Goal: Transaction & Acquisition: Purchase product/service

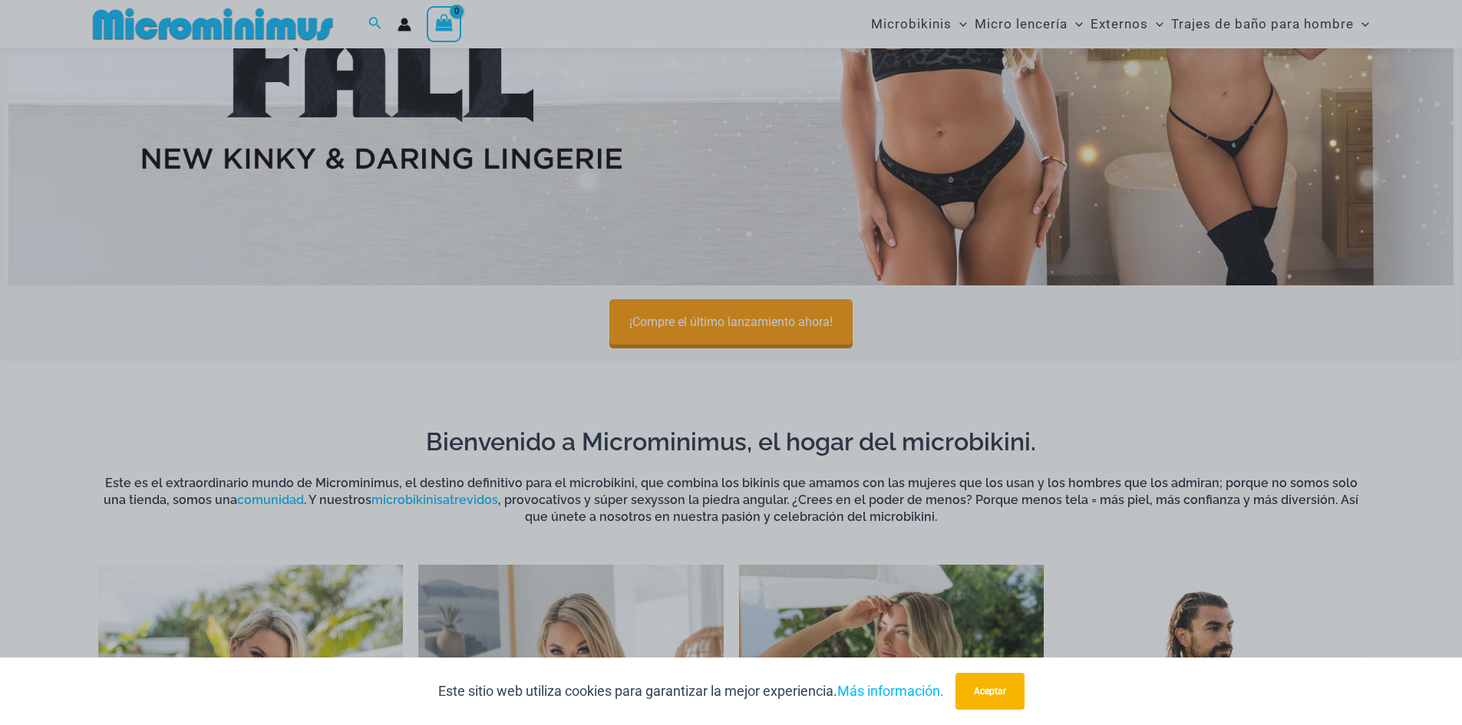
scroll to position [216, 0]
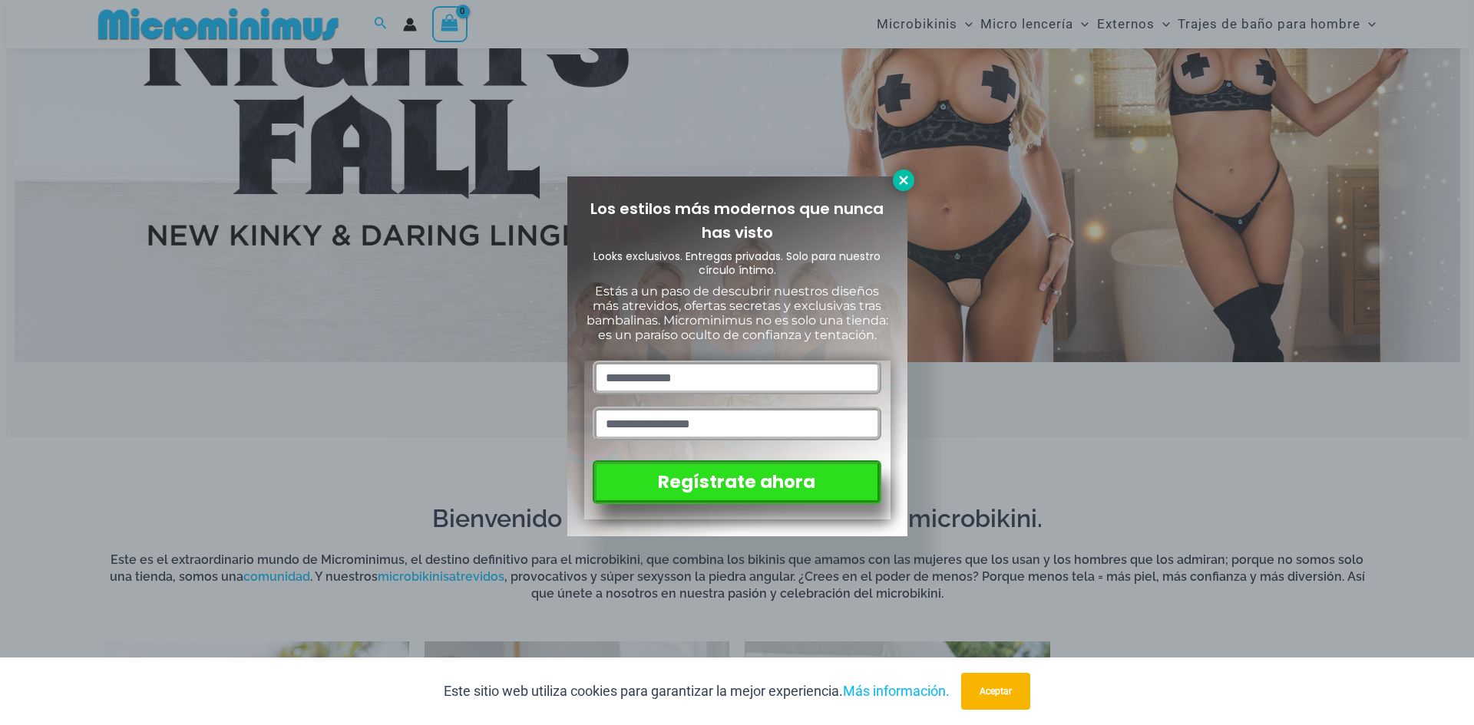
click at [907, 186] on icon at bounding box center [904, 180] width 14 height 14
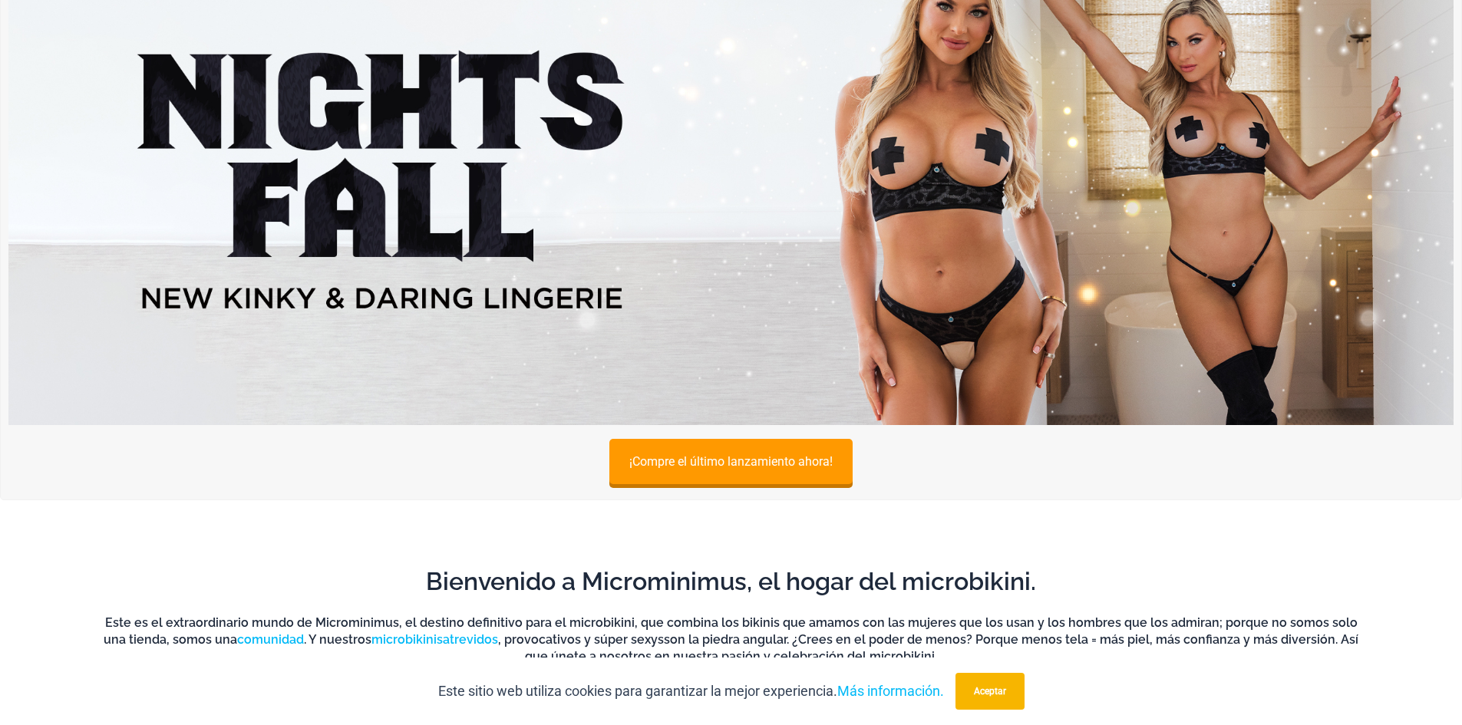
scroll to position [0, 0]
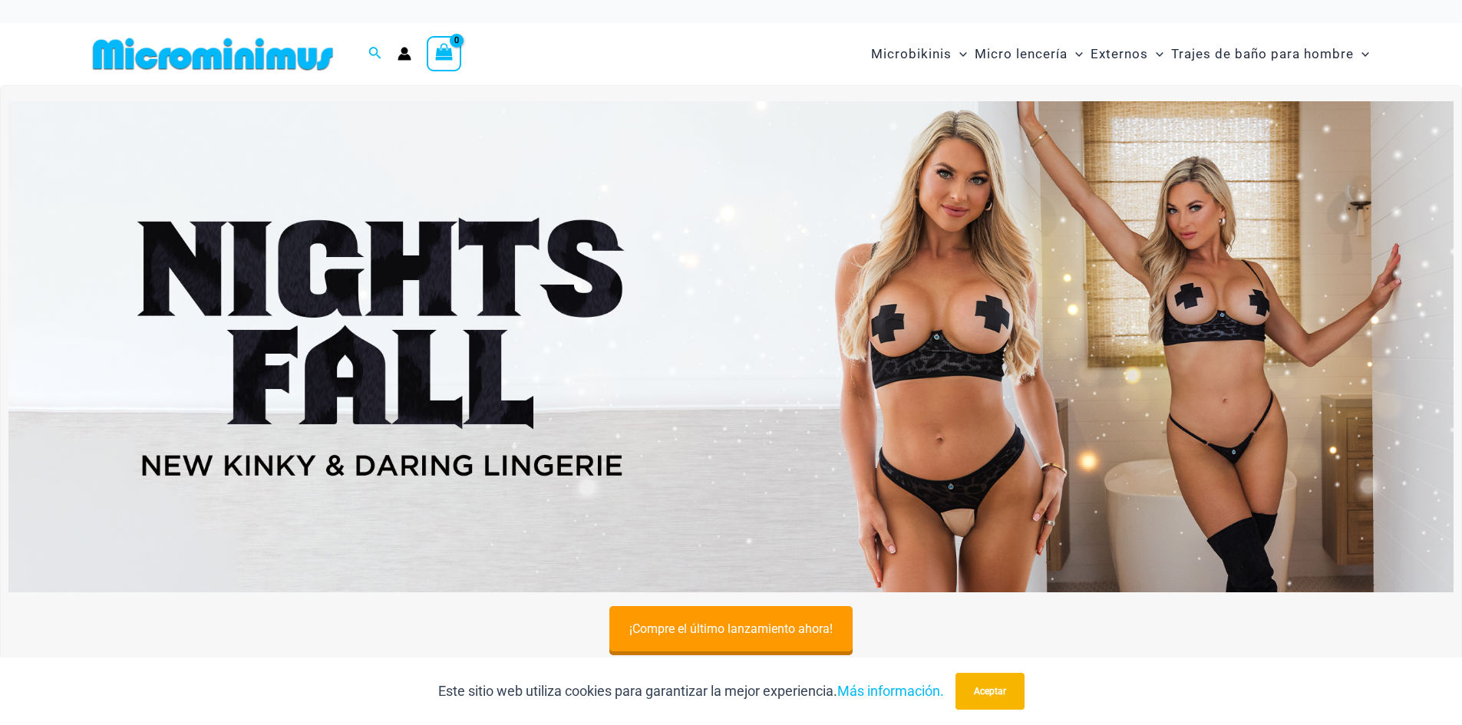
click at [963, 323] on img at bounding box center [731, 346] width 1446 height 491
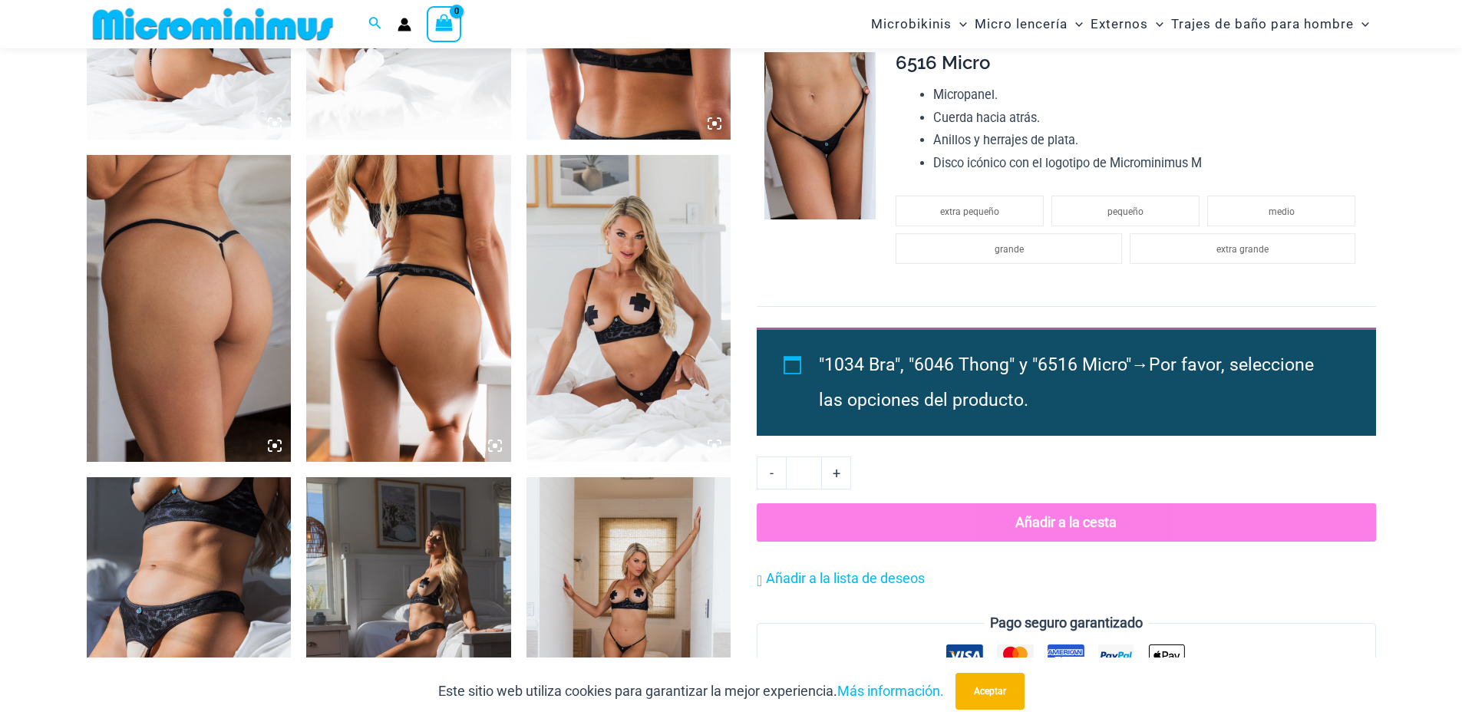
scroll to position [1291, 0]
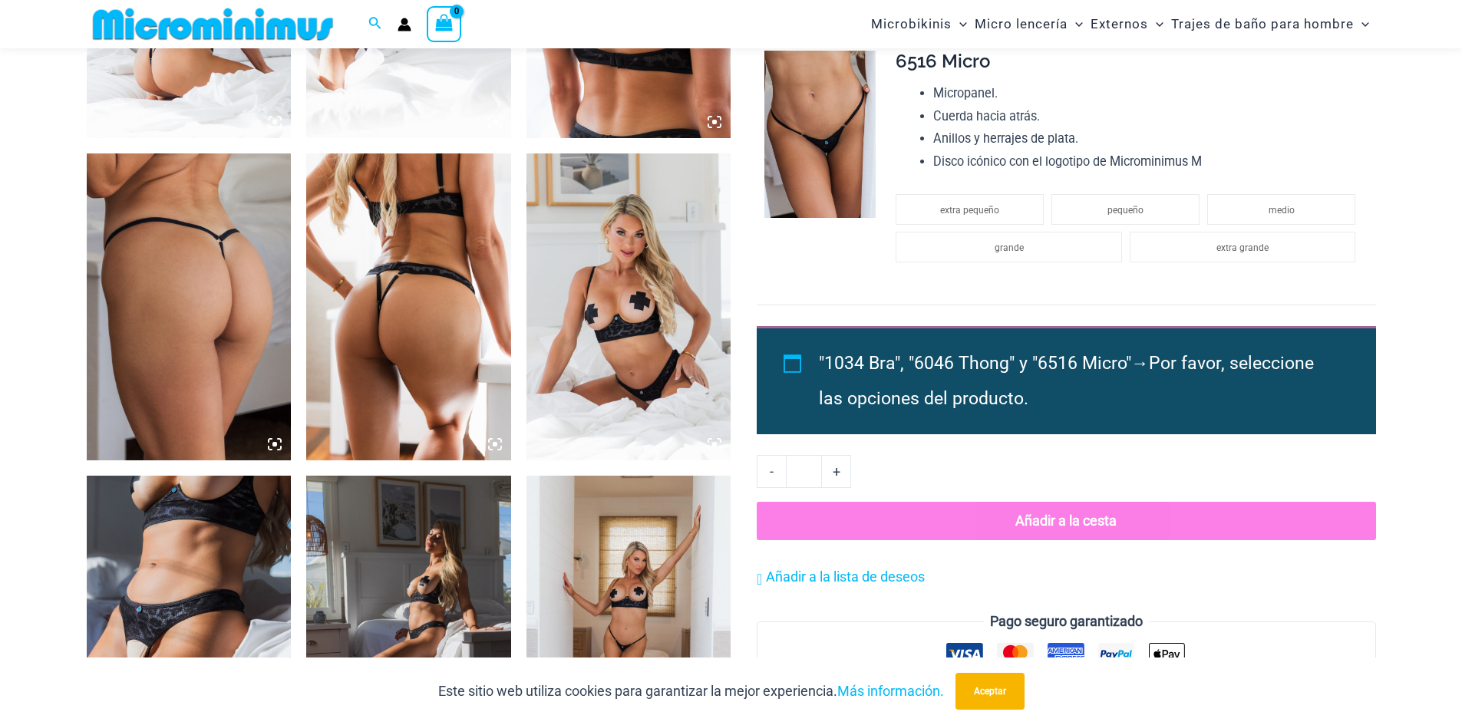
click at [269, 446] on icon at bounding box center [275, 445] width 14 height 14
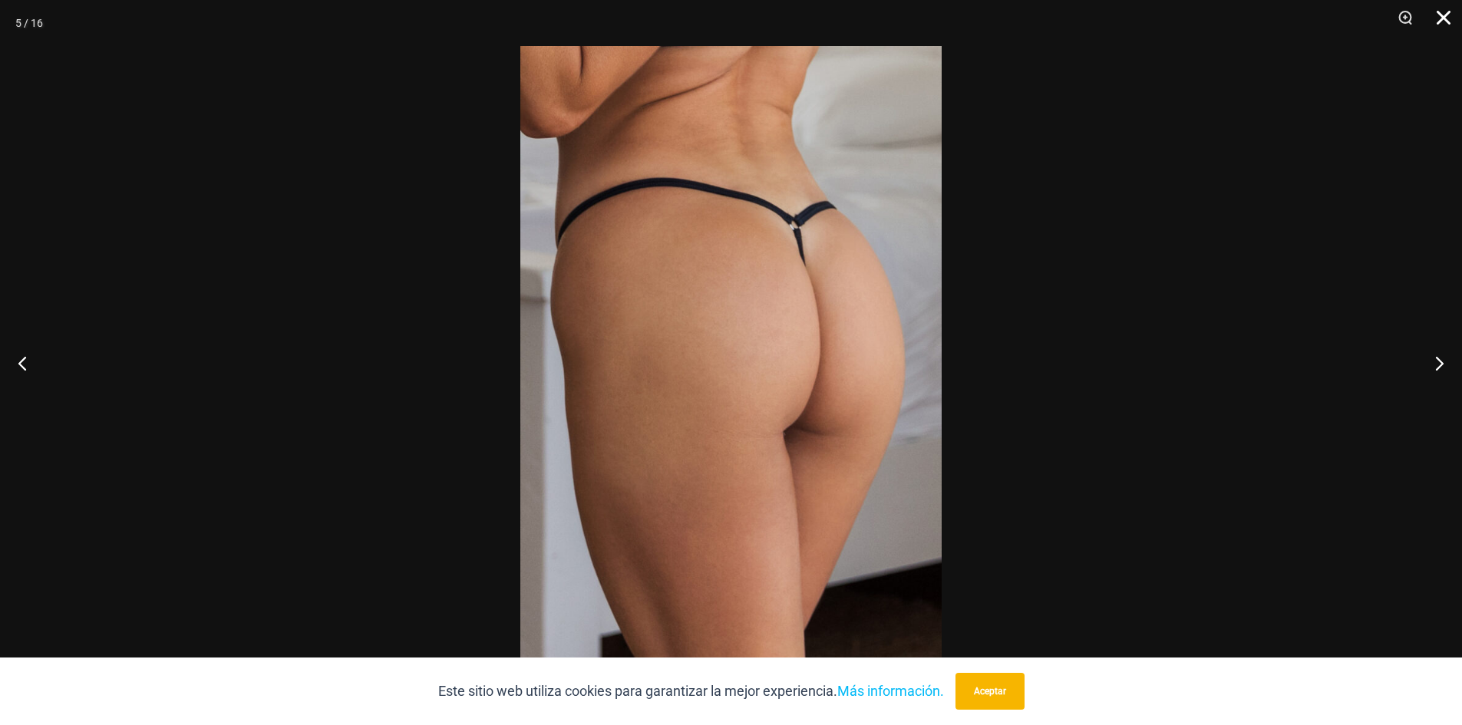
click at [1446, 15] on button "Cerca" at bounding box center [1438, 23] width 38 height 46
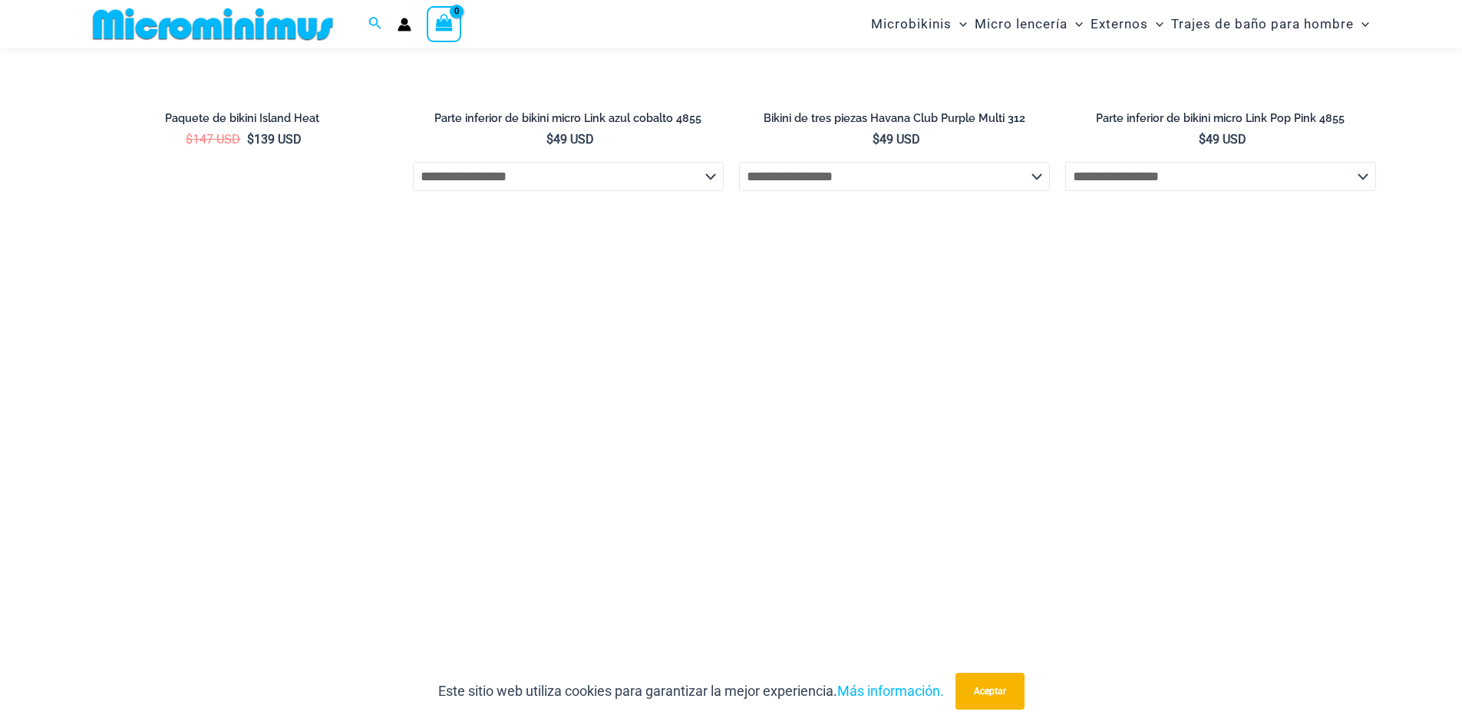
scroll to position [3287, 0]
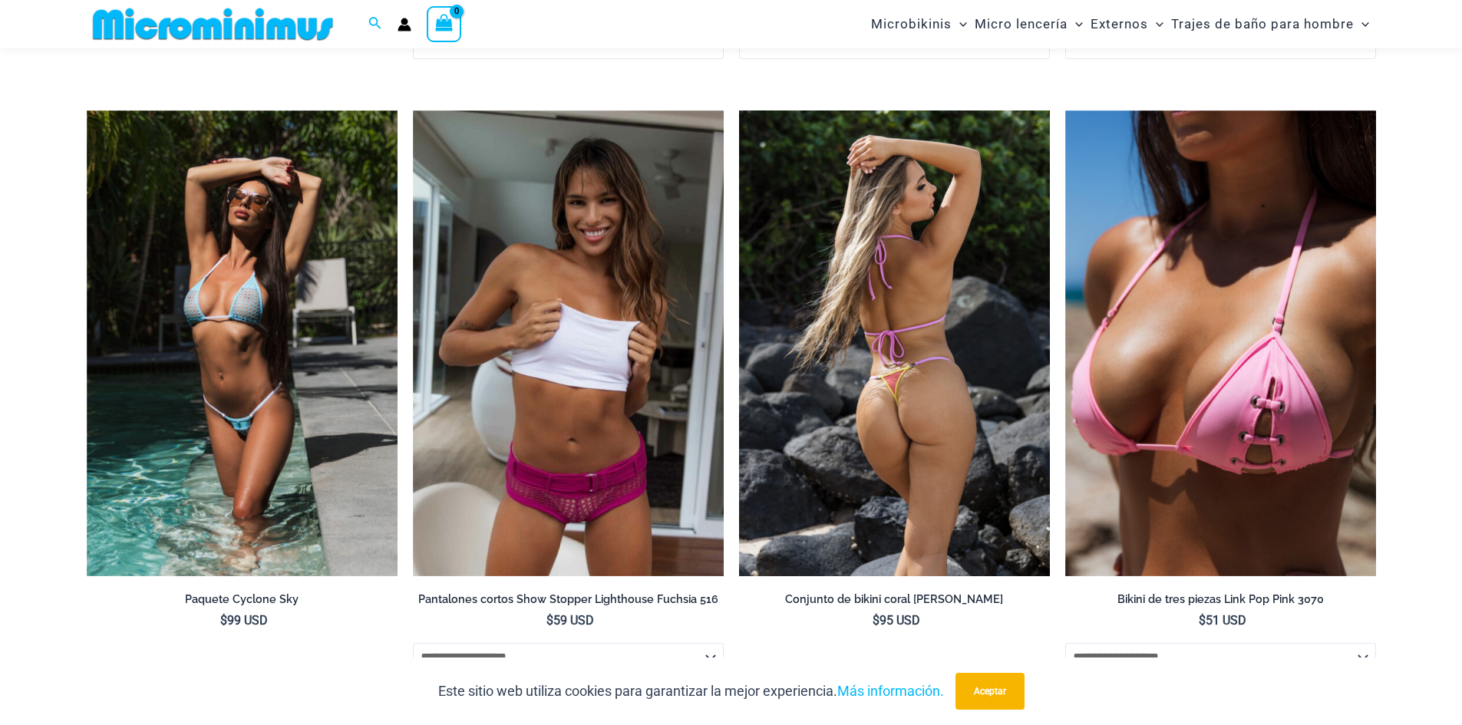
click at [871, 398] on img at bounding box center [894, 344] width 311 height 467
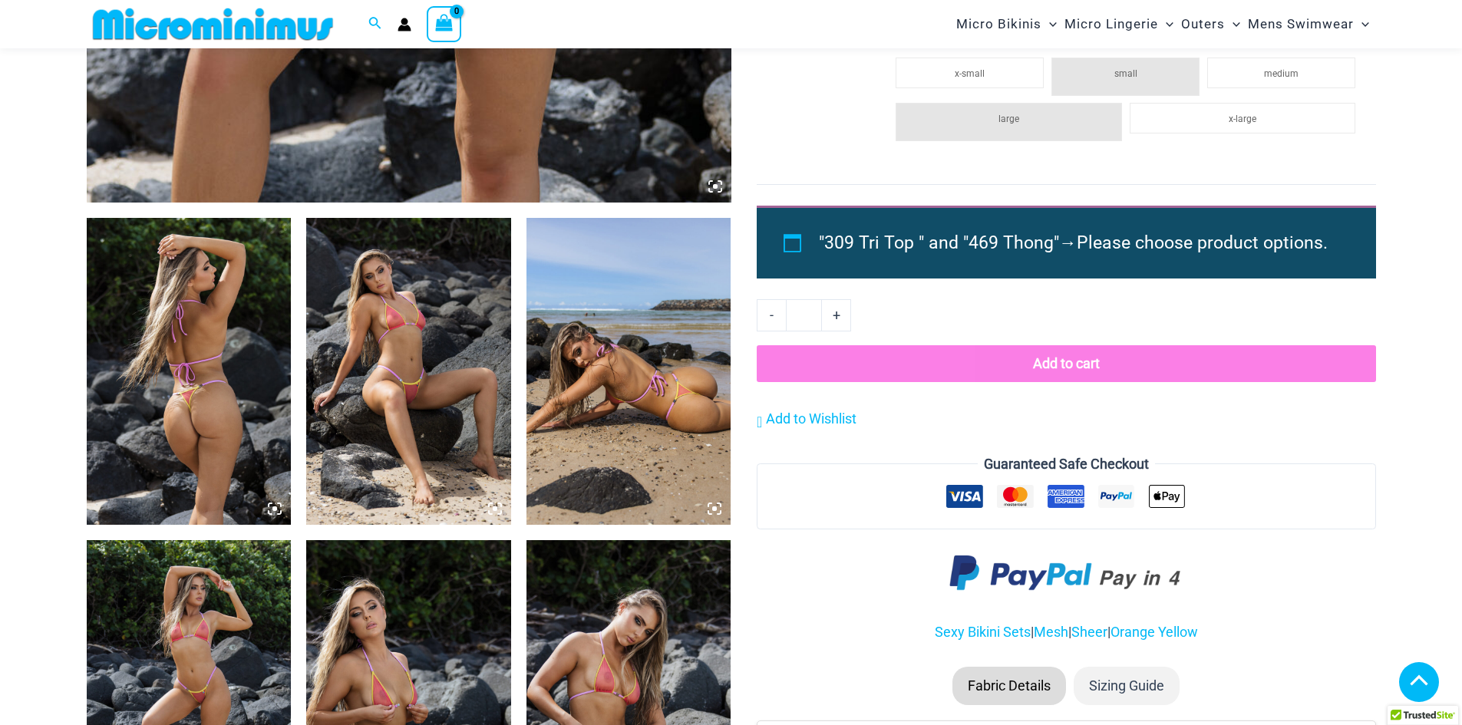
scroll to position [1368, 0]
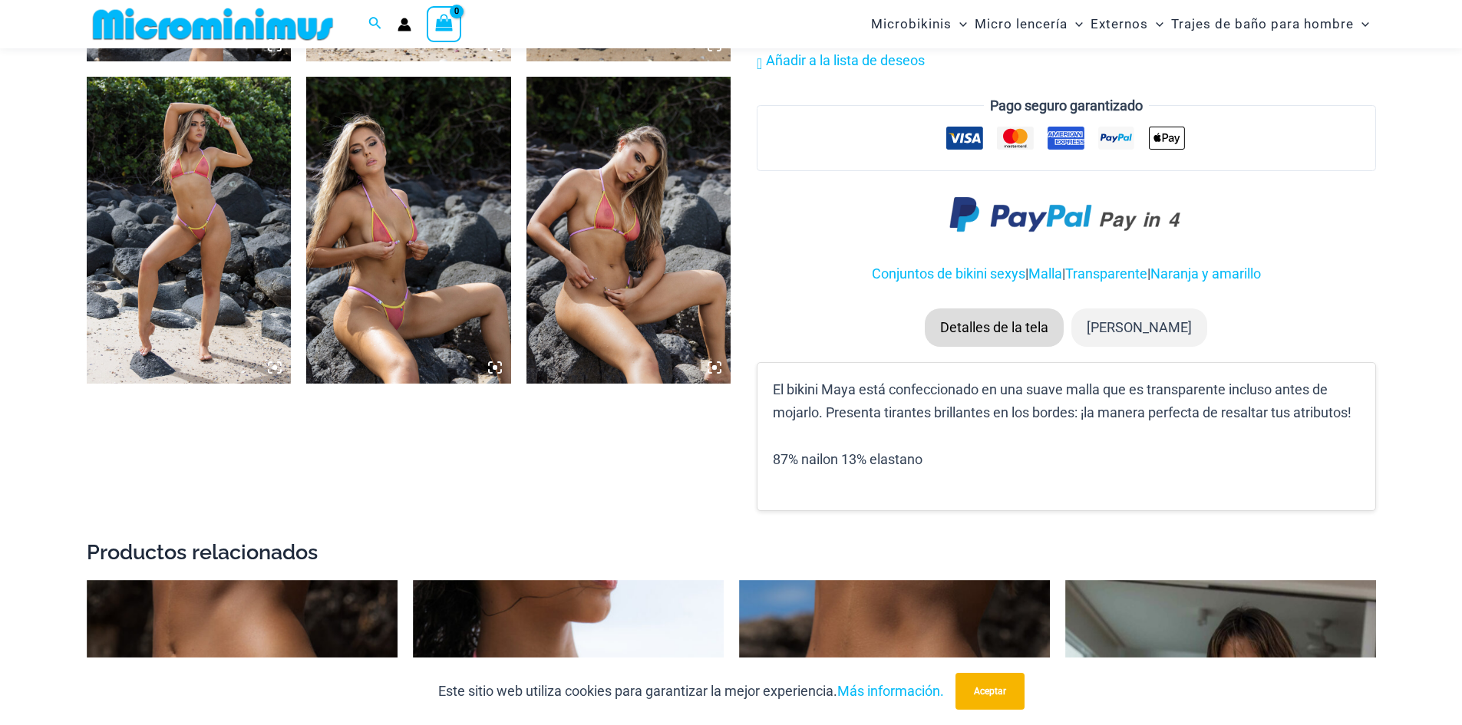
click at [717, 368] on icon at bounding box center [714, 367] width 5 height 5
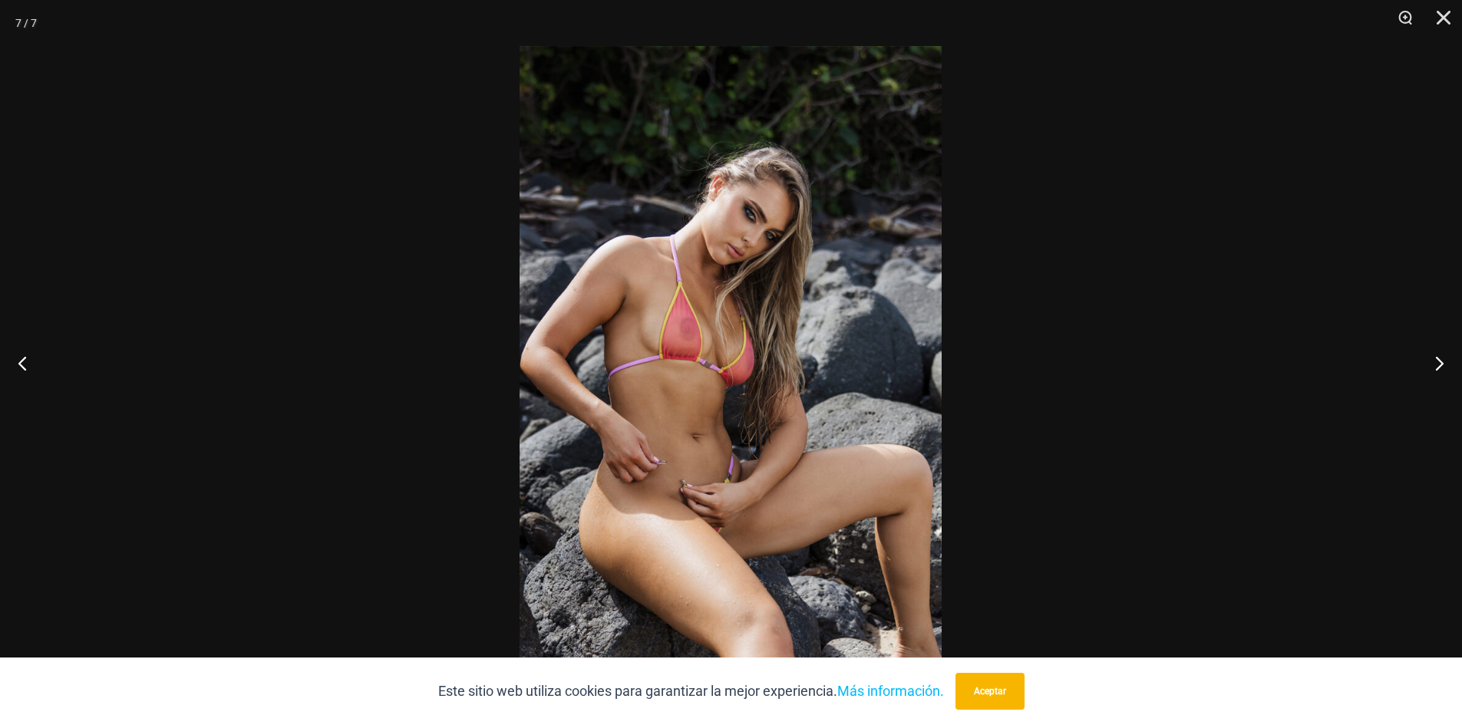
click at [691, 400] on img at bounding box center [731, 362] width 422 height 633
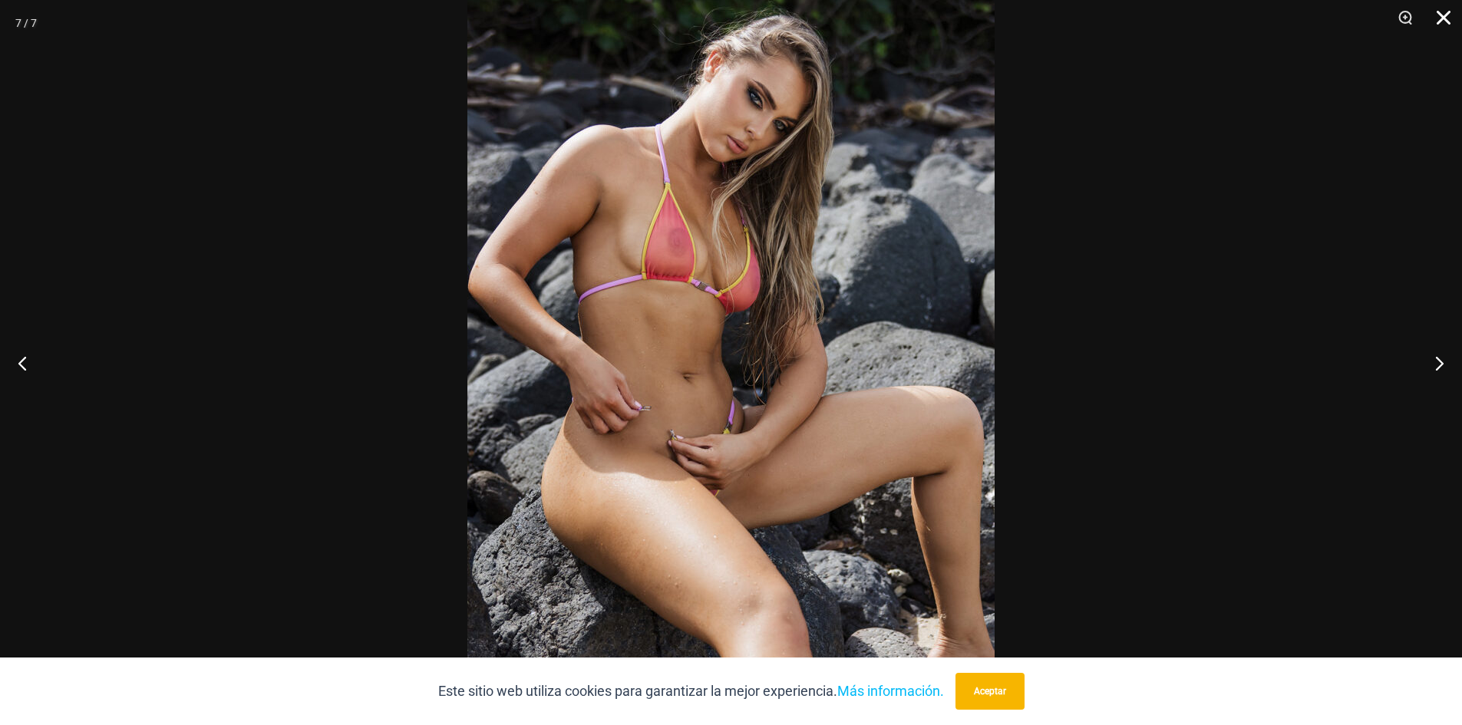
click at [1449, 20] on button "Cerca" at bounding box center [1438, 23] width 38 height 46
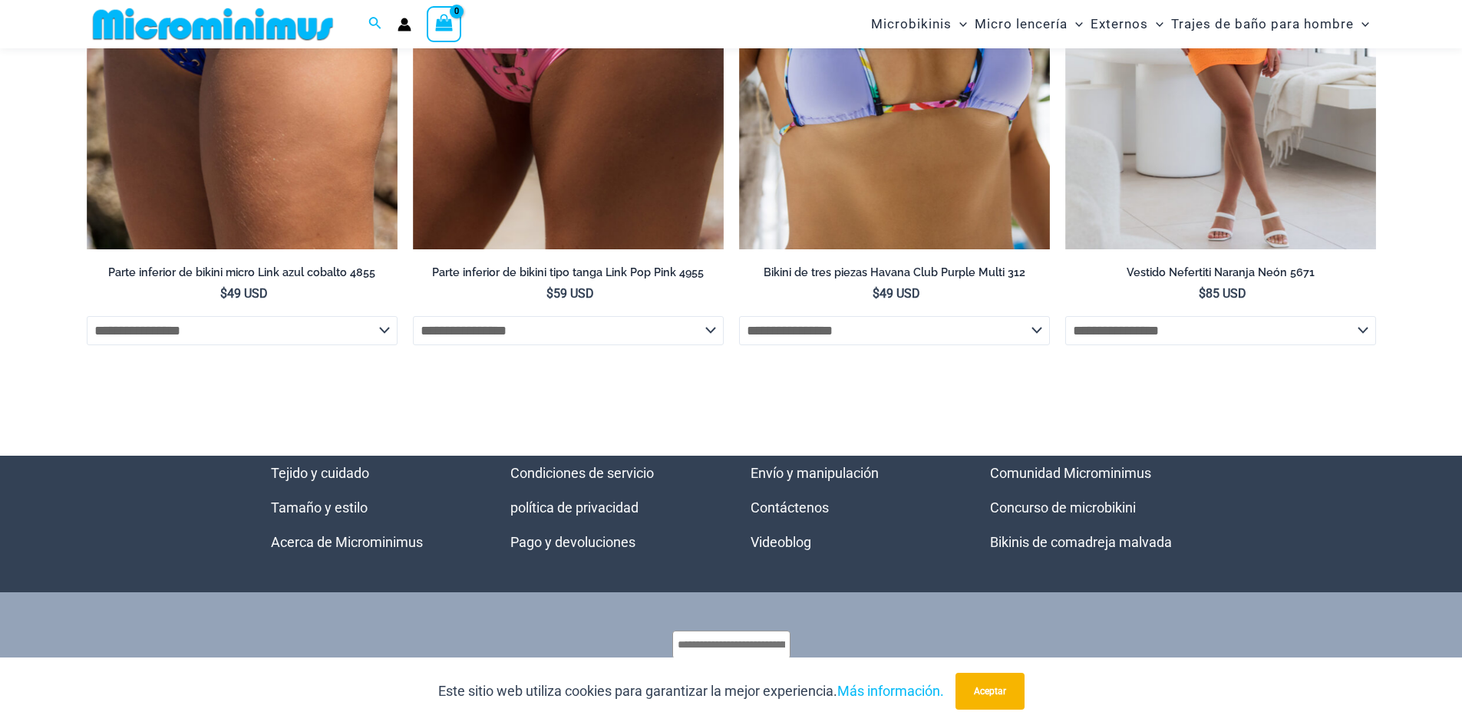
scroll to position [4285, 0]
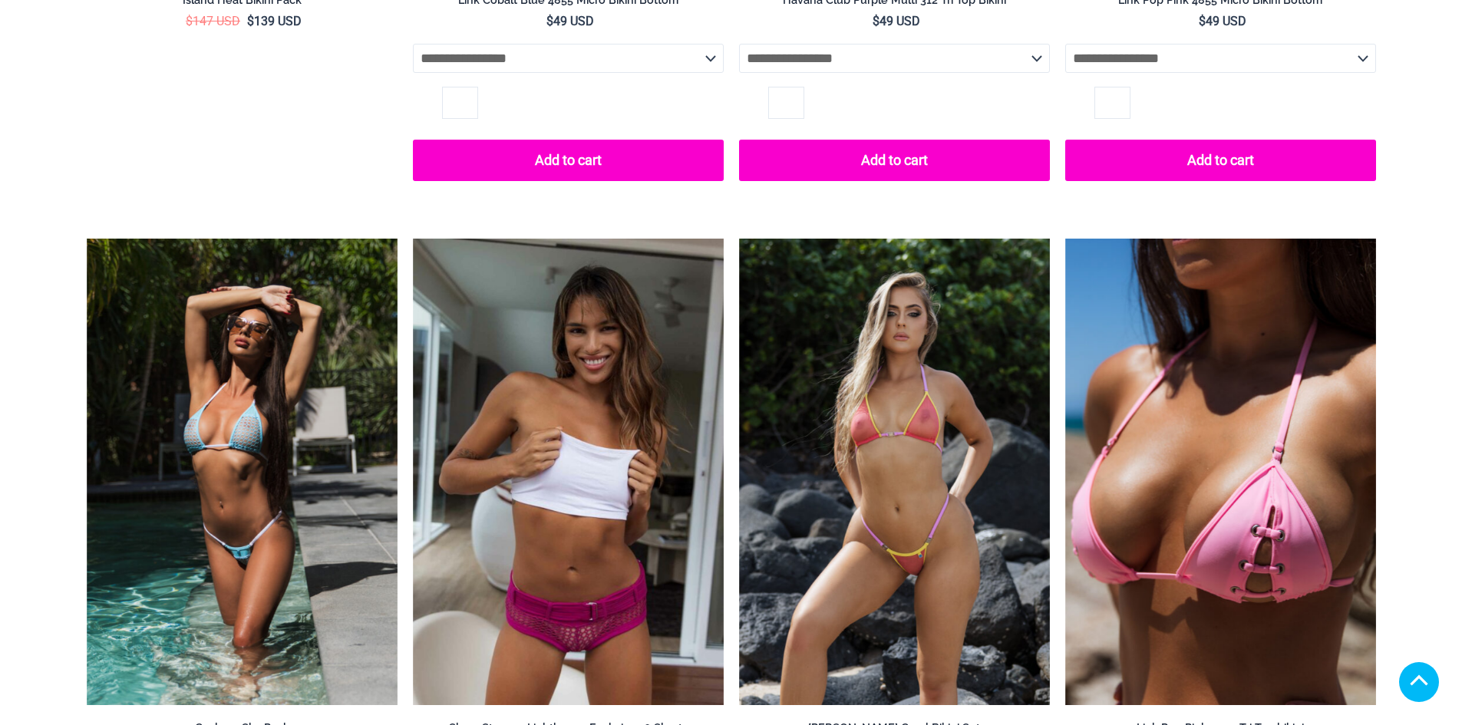
scroll to position [3287, 0]
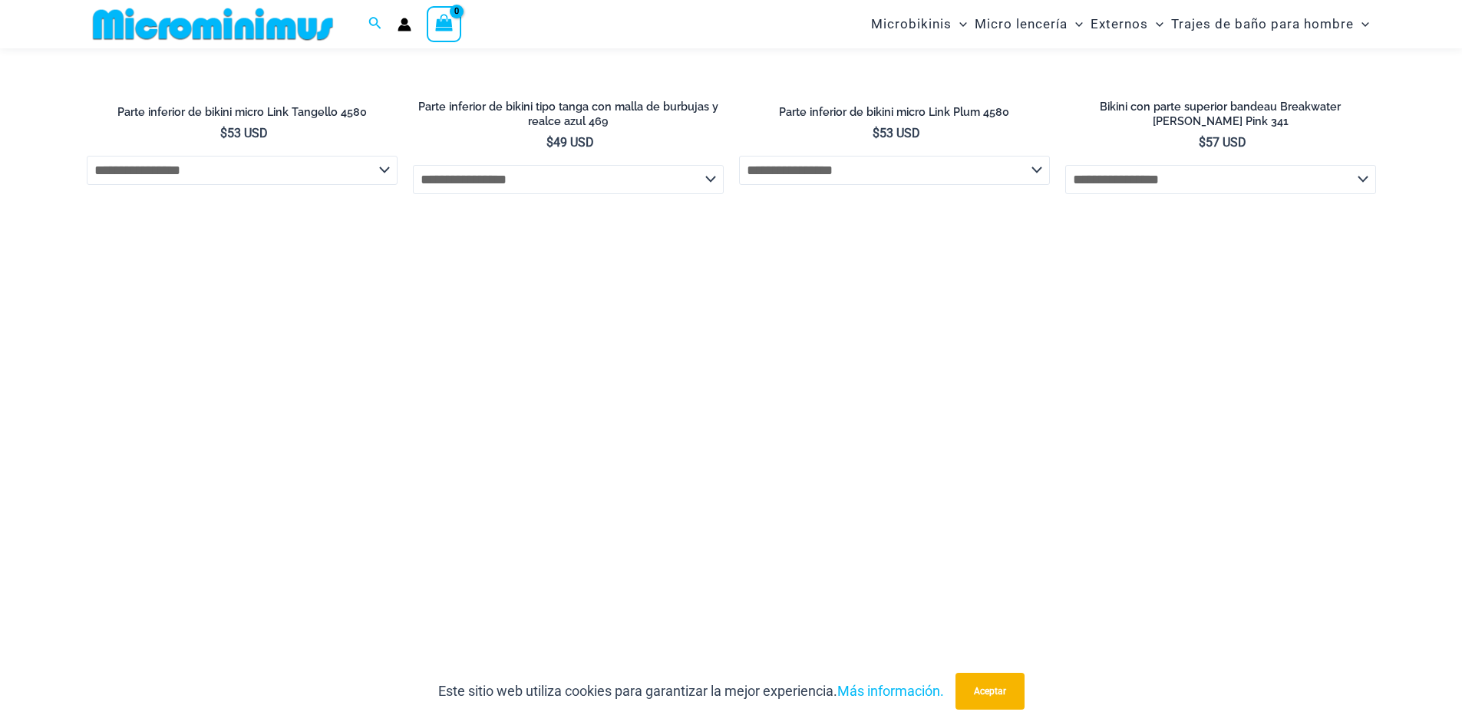
scroll to position [4132, 0]
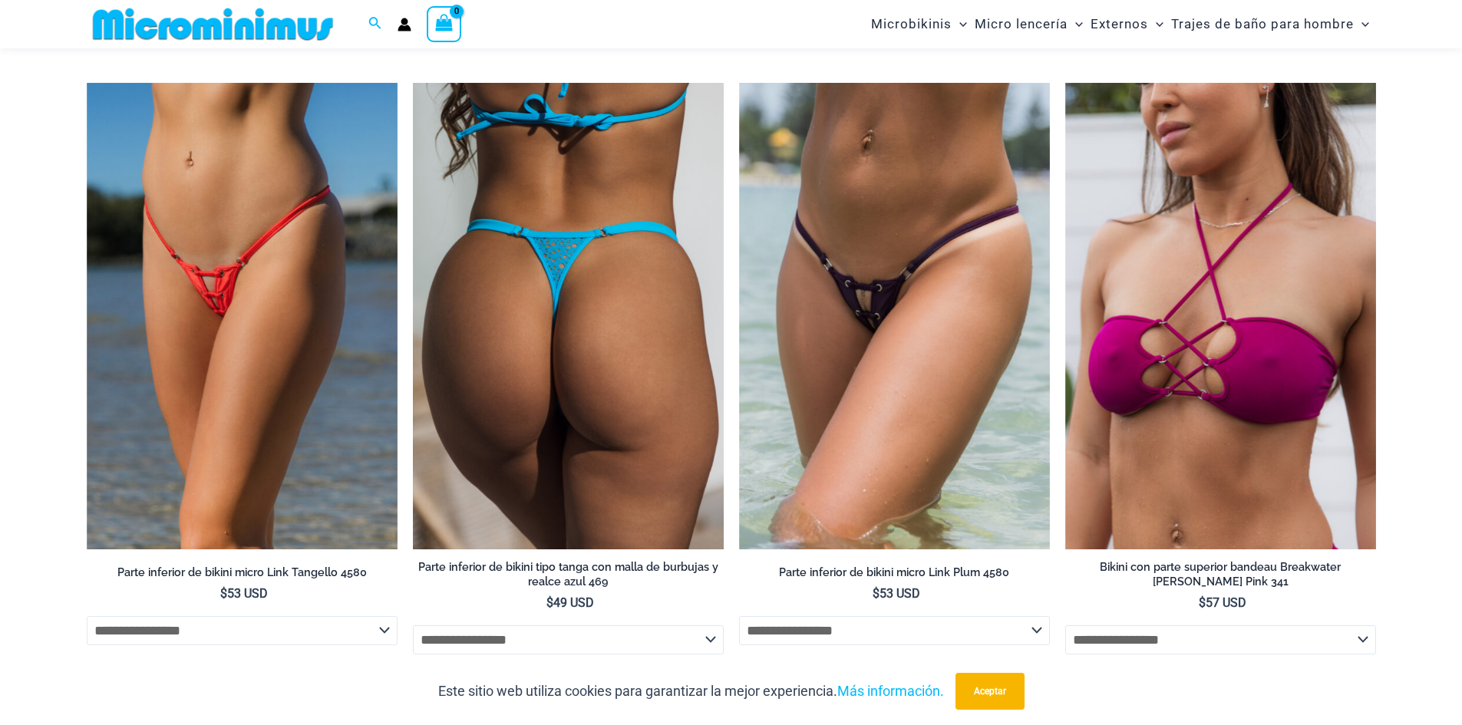
click at [580, 305] on img at bounding box center [568, 316] width 311 height 467
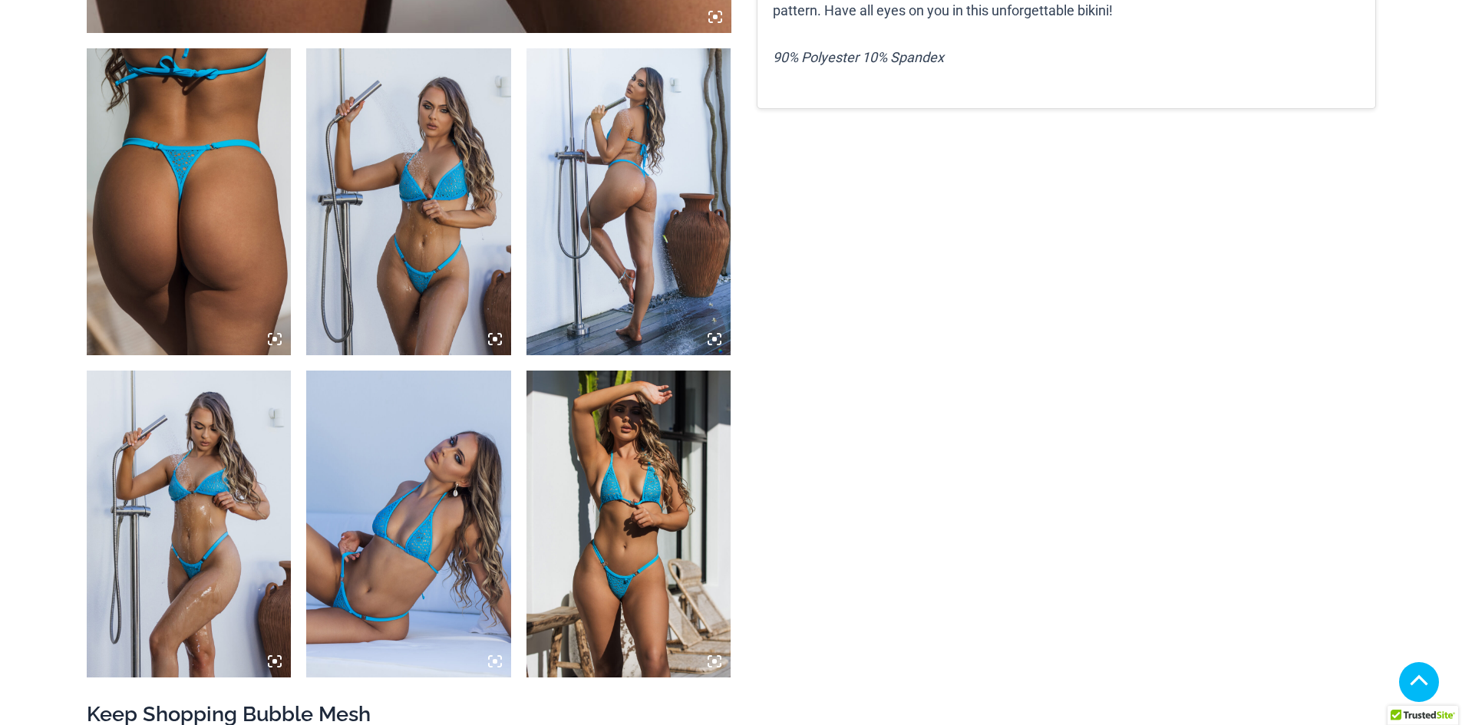
scroll to position [1138, 0]
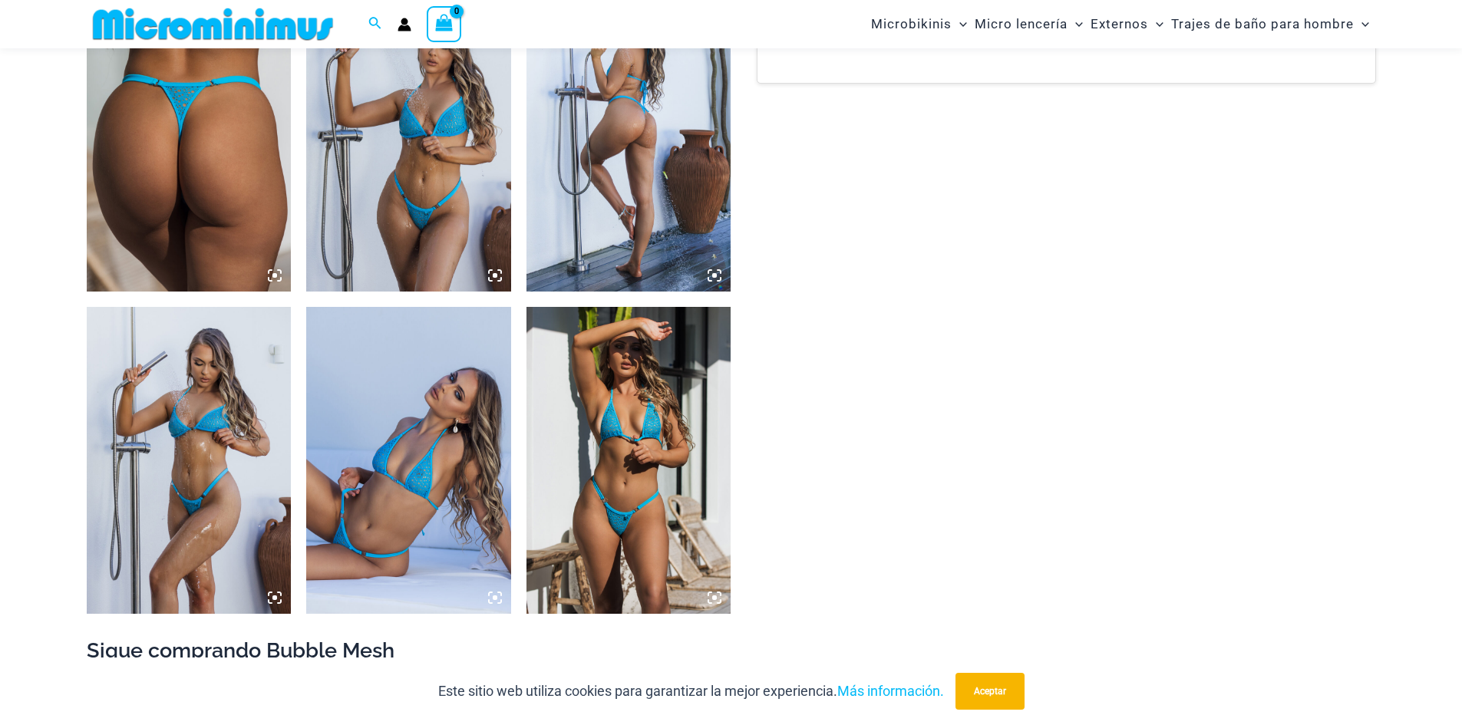
click at [271, 276] on icon at bounding box center [275, 276] width 14 height 14
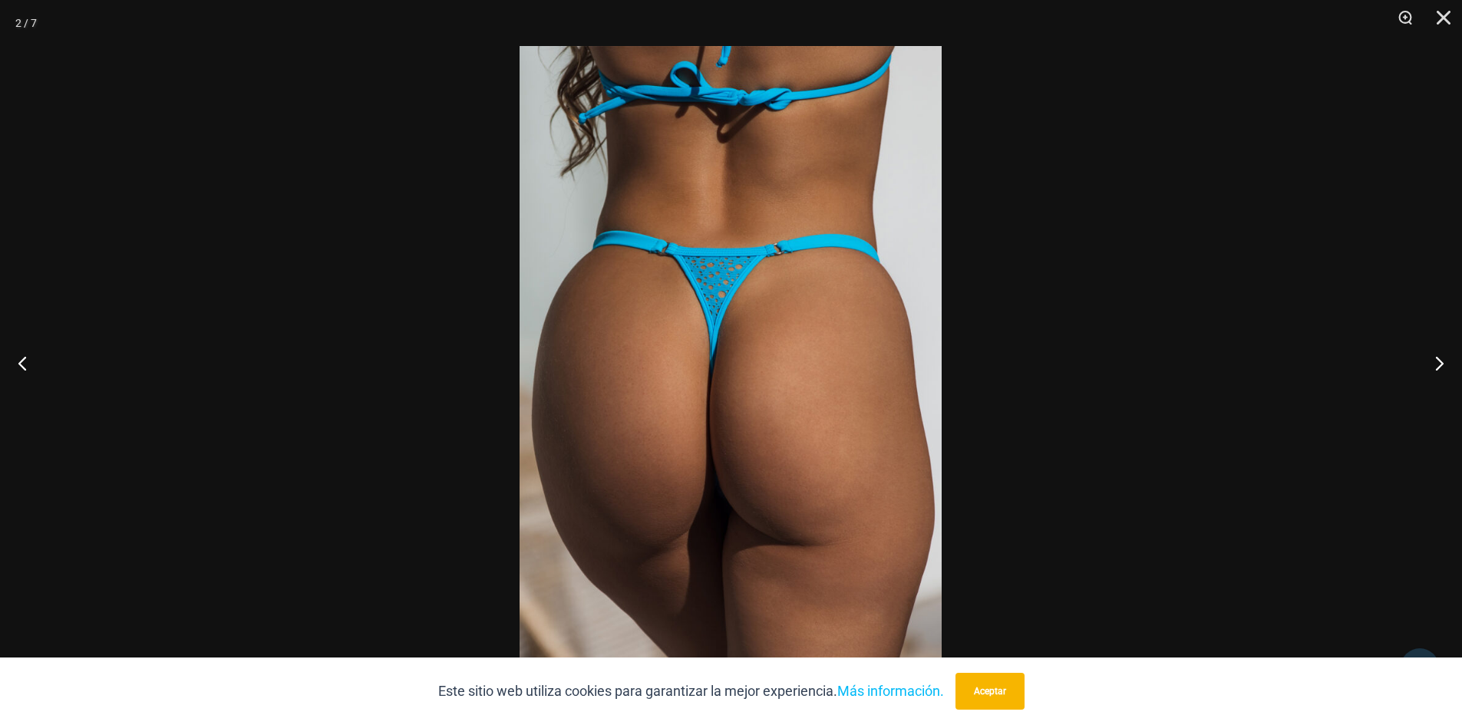
click at [734, 444] on img at bounding box center [731, 362] width 422 height 633
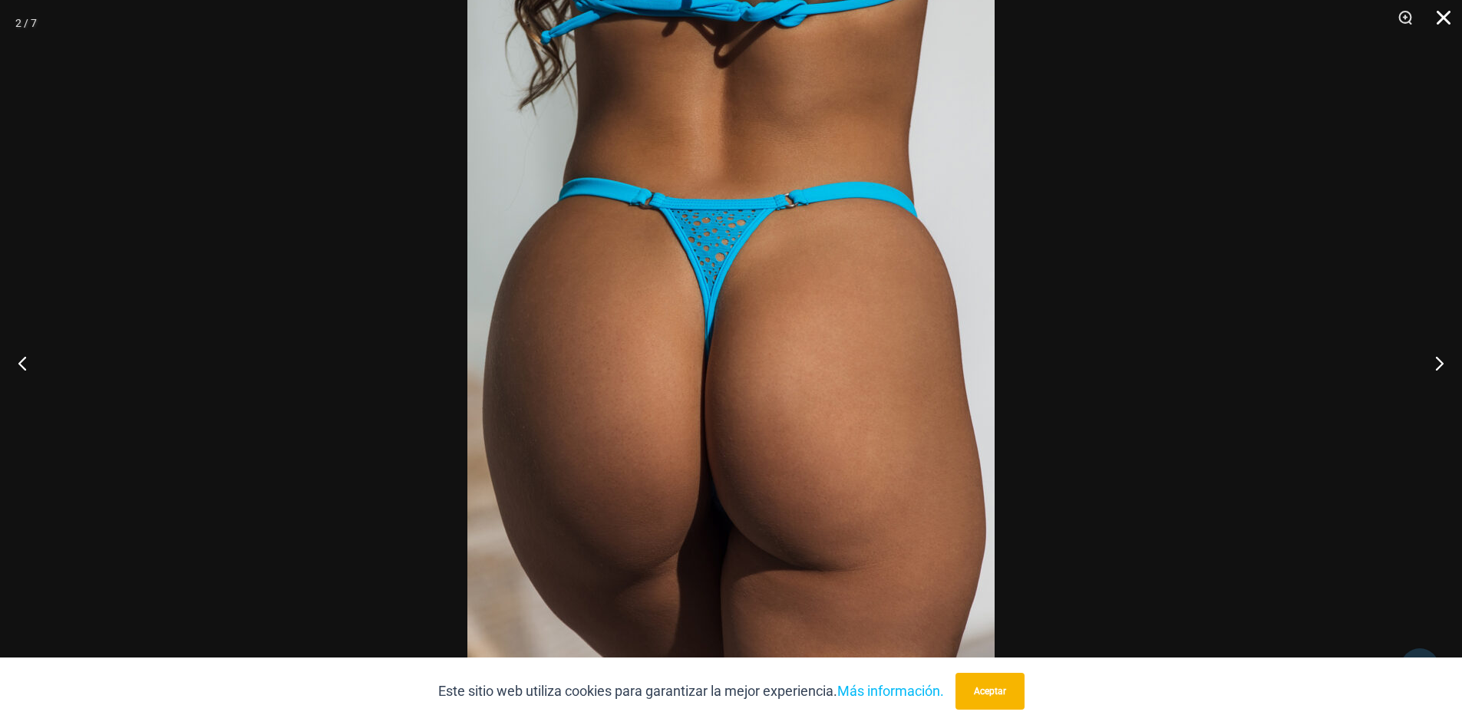
click at [1441, 19] on button "Cerca" at bounding box center [1438, 23] width 38 height 46
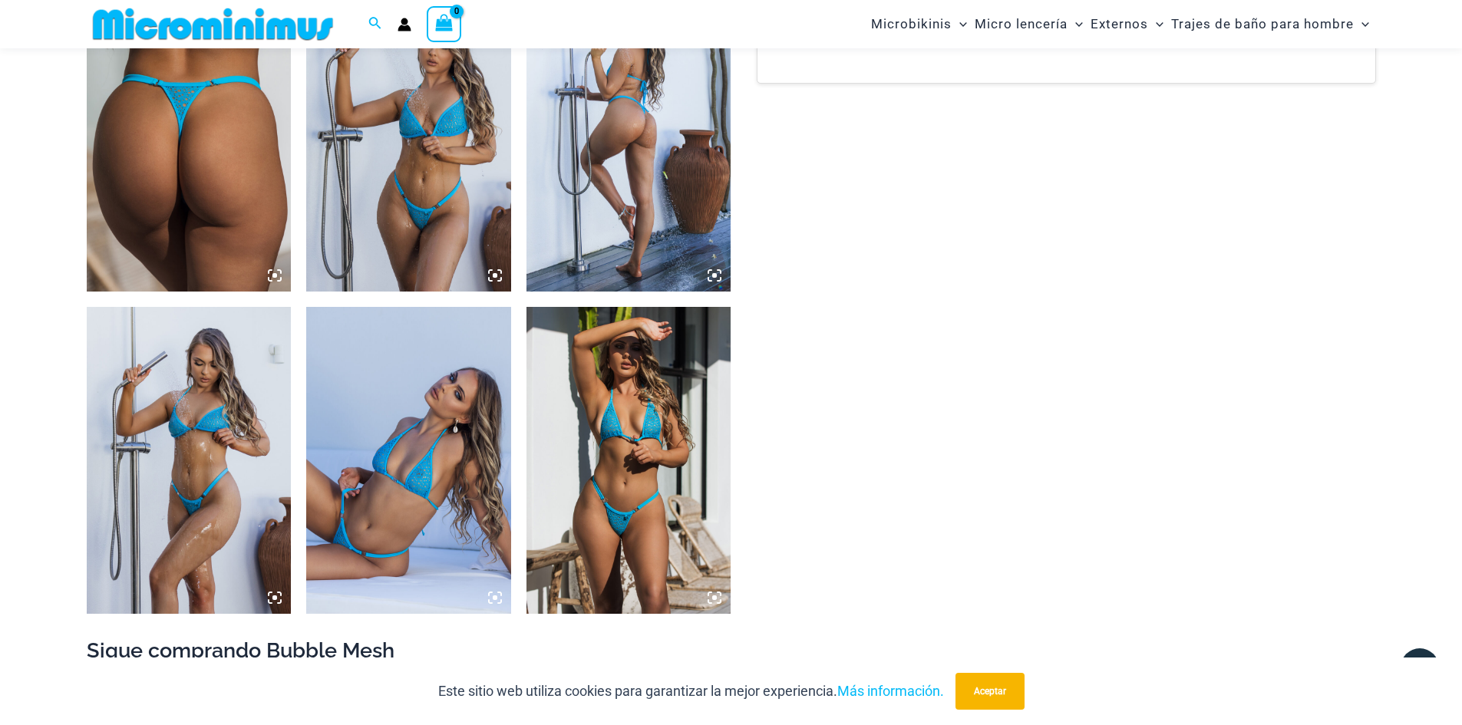
click at [493, 603] on icon at bounding box center [495, 598] width 14 height 14
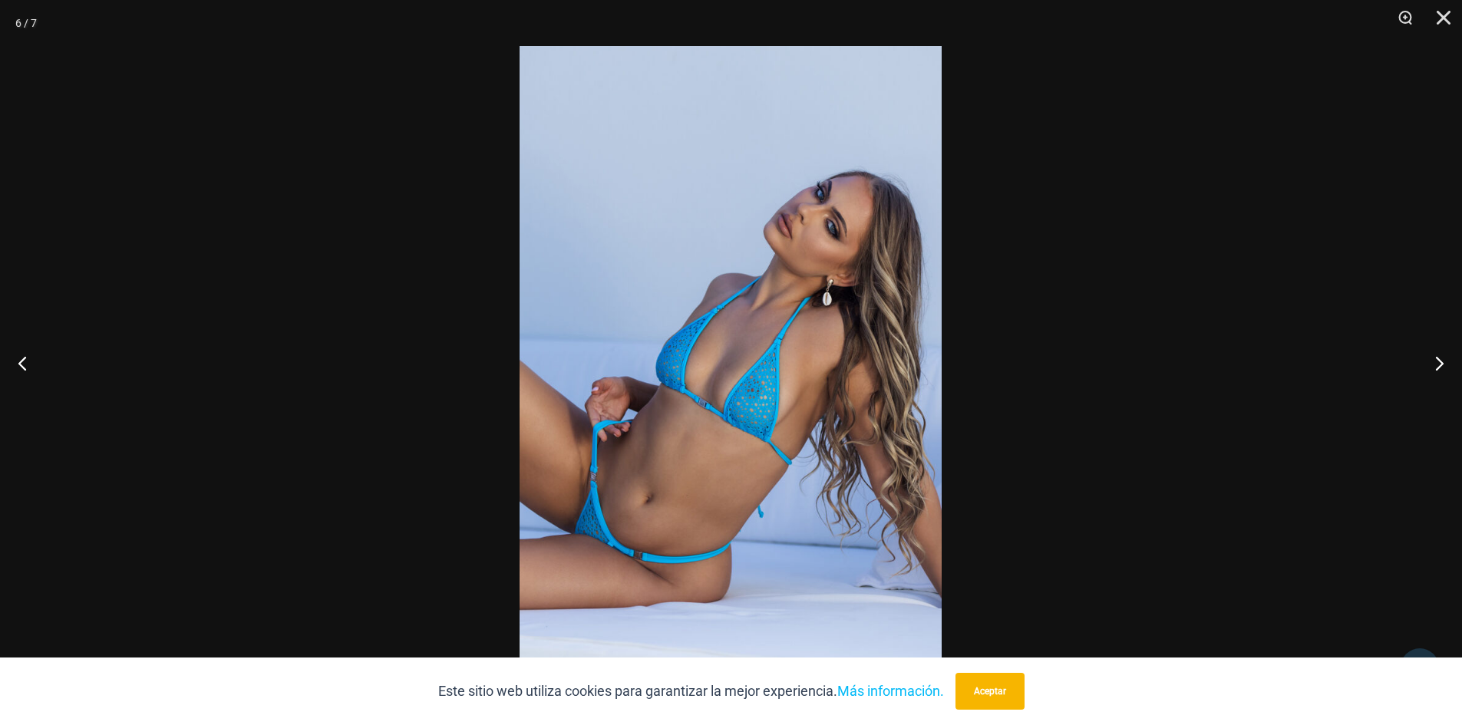
click at [680, 477] on img at bounding box center [731, 362] width 422 height 633
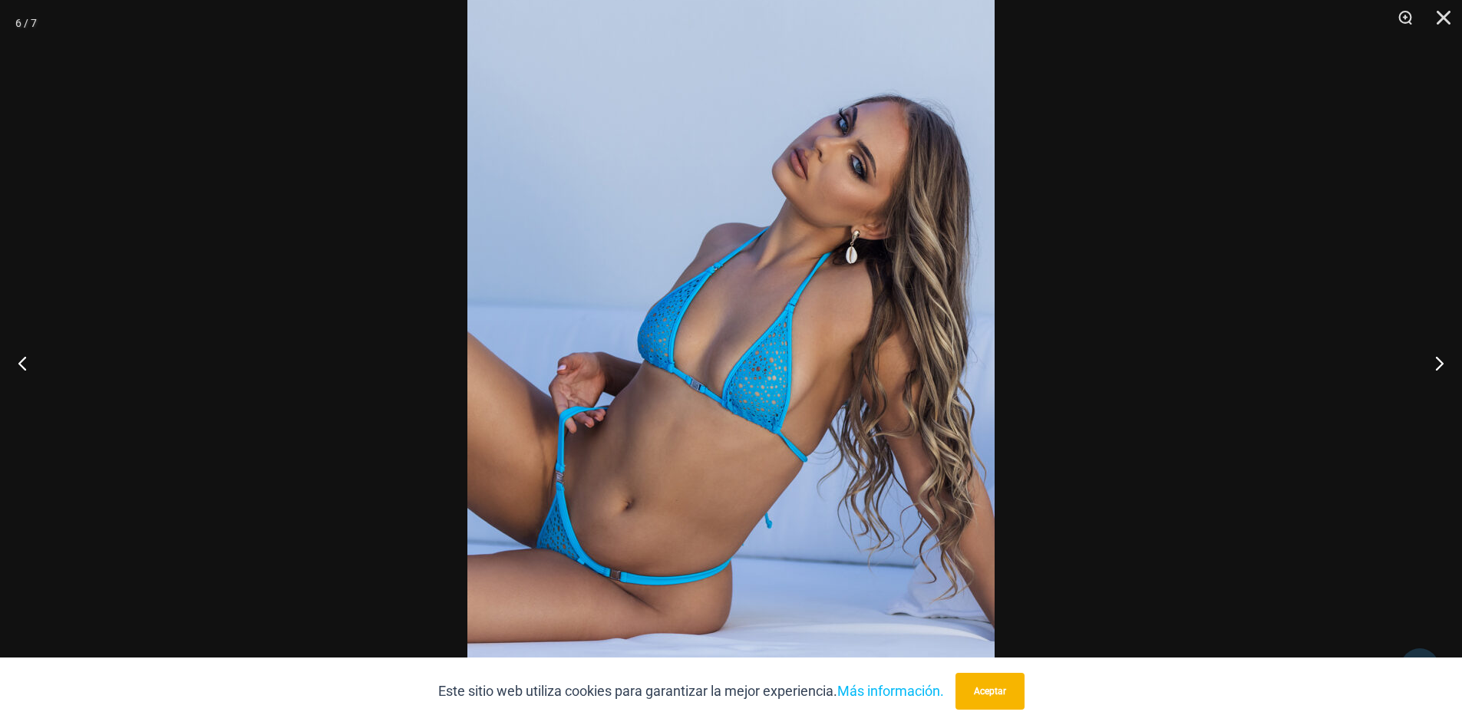
click at [680, 477] on img at bounding box center [731, 334] width 527 height 791
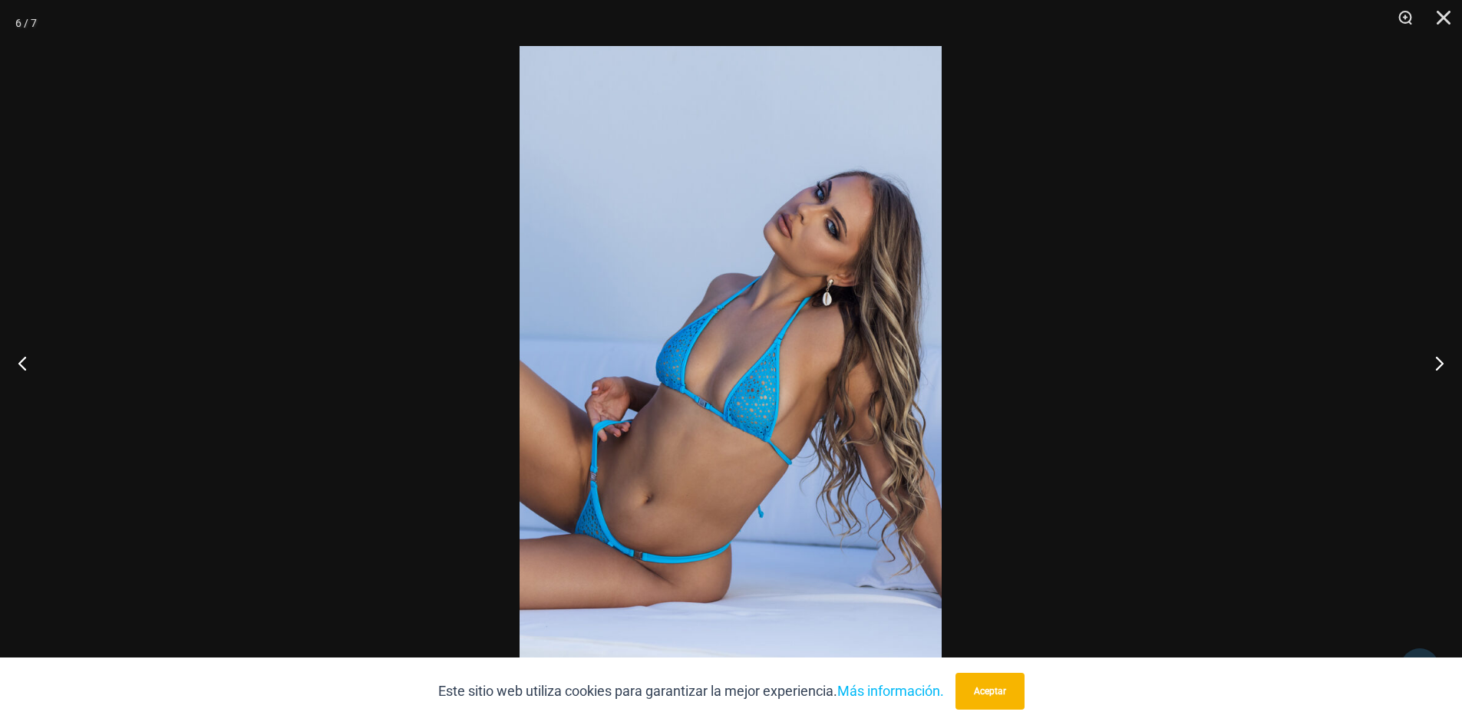
click at [679, 477] on img at bounding box center [731, 362] width 422 height 633
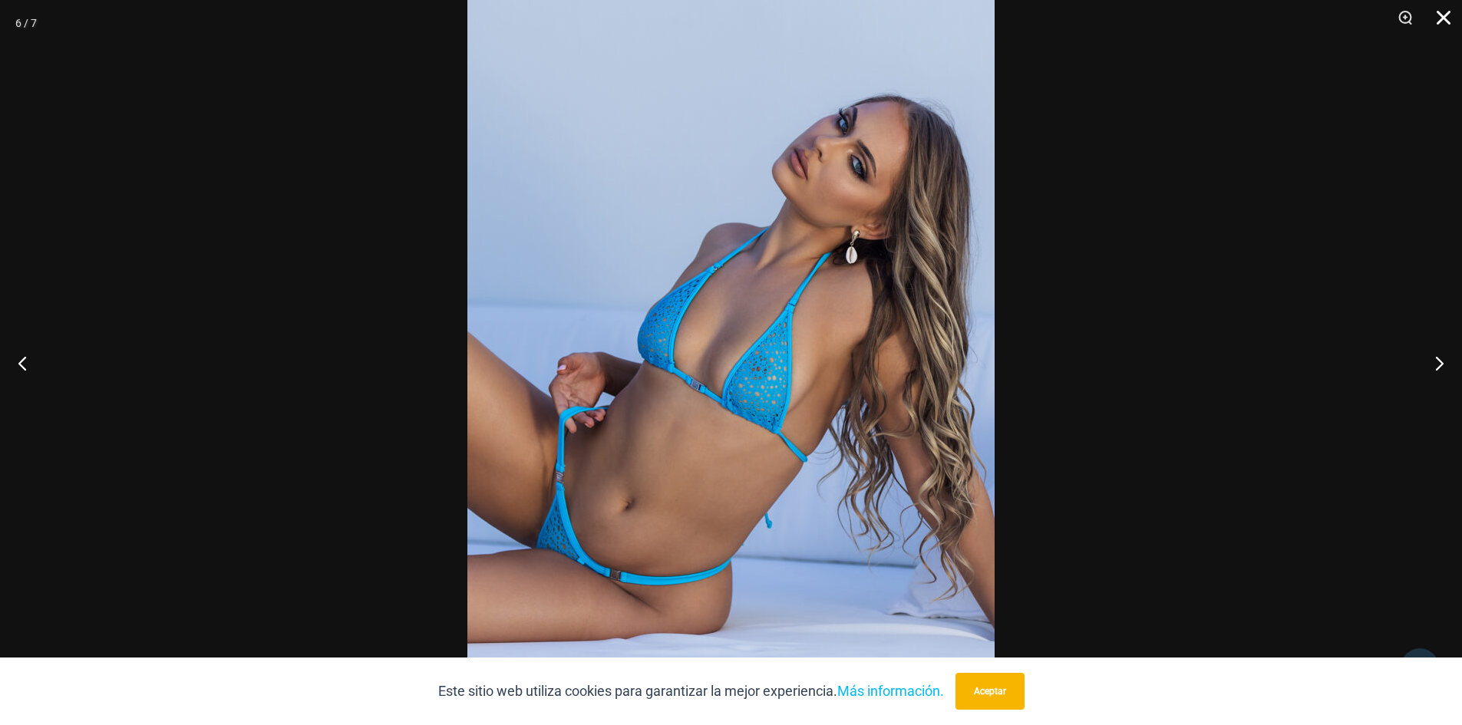
click at [1441, 18] on button "Cerca" at bounding box center [1438, 23] width 38 height 46
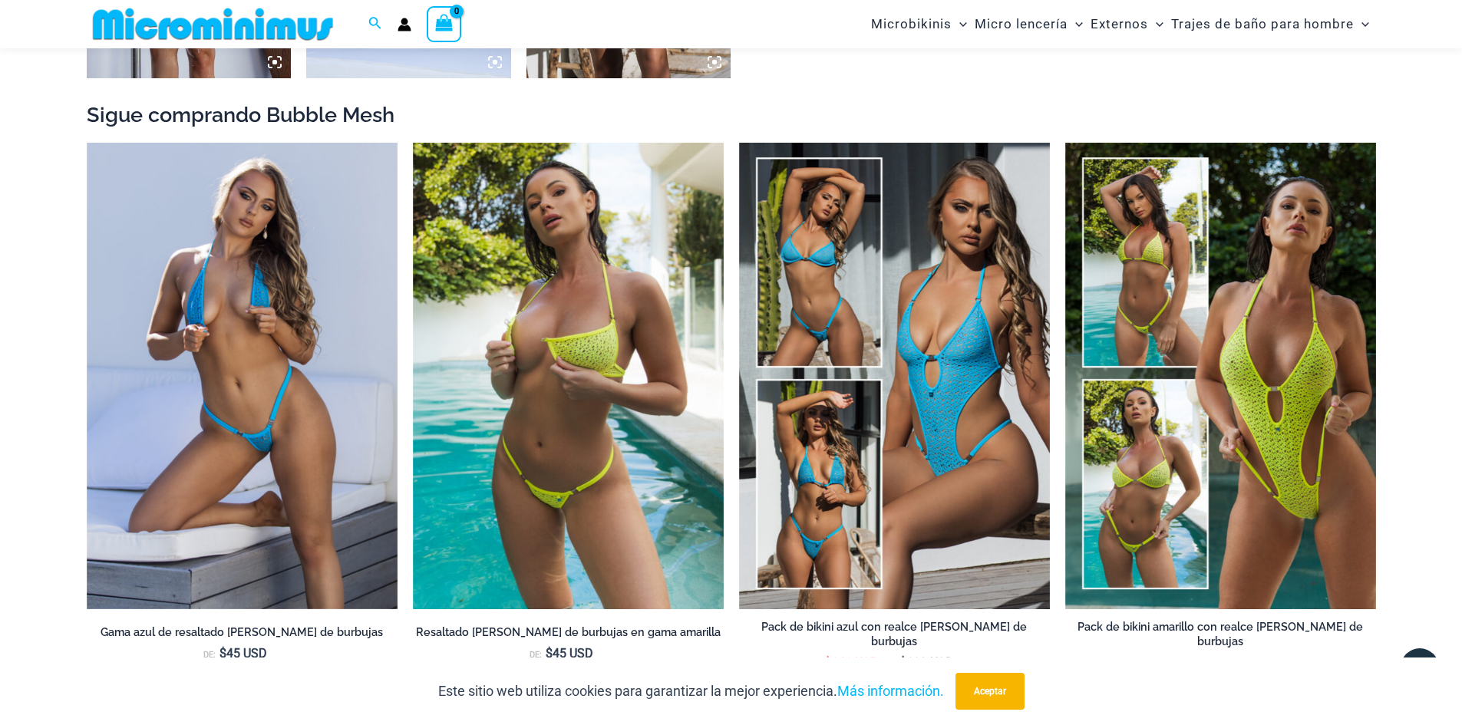
scroll to position [1675, 0]
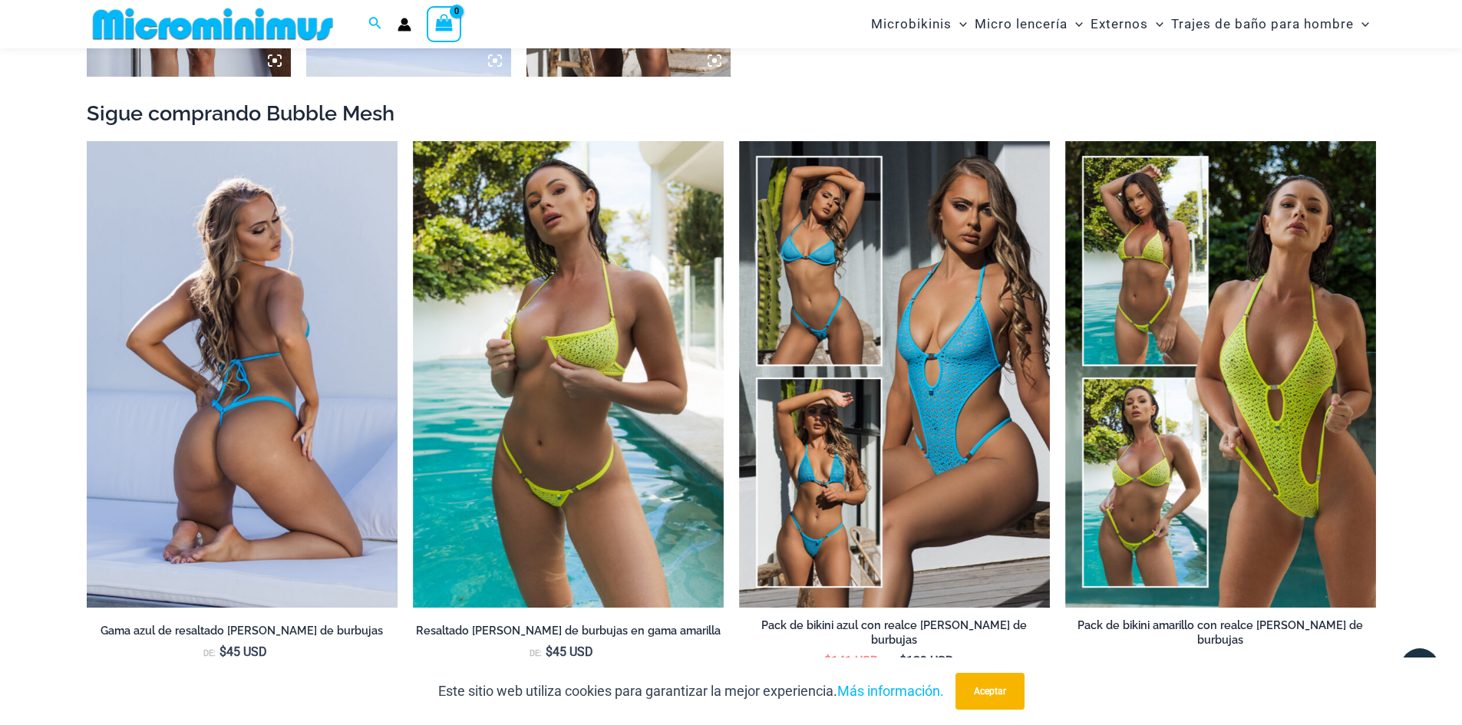
click at [247, 425] on img at bounding box center [242, 374] width 311 height 467
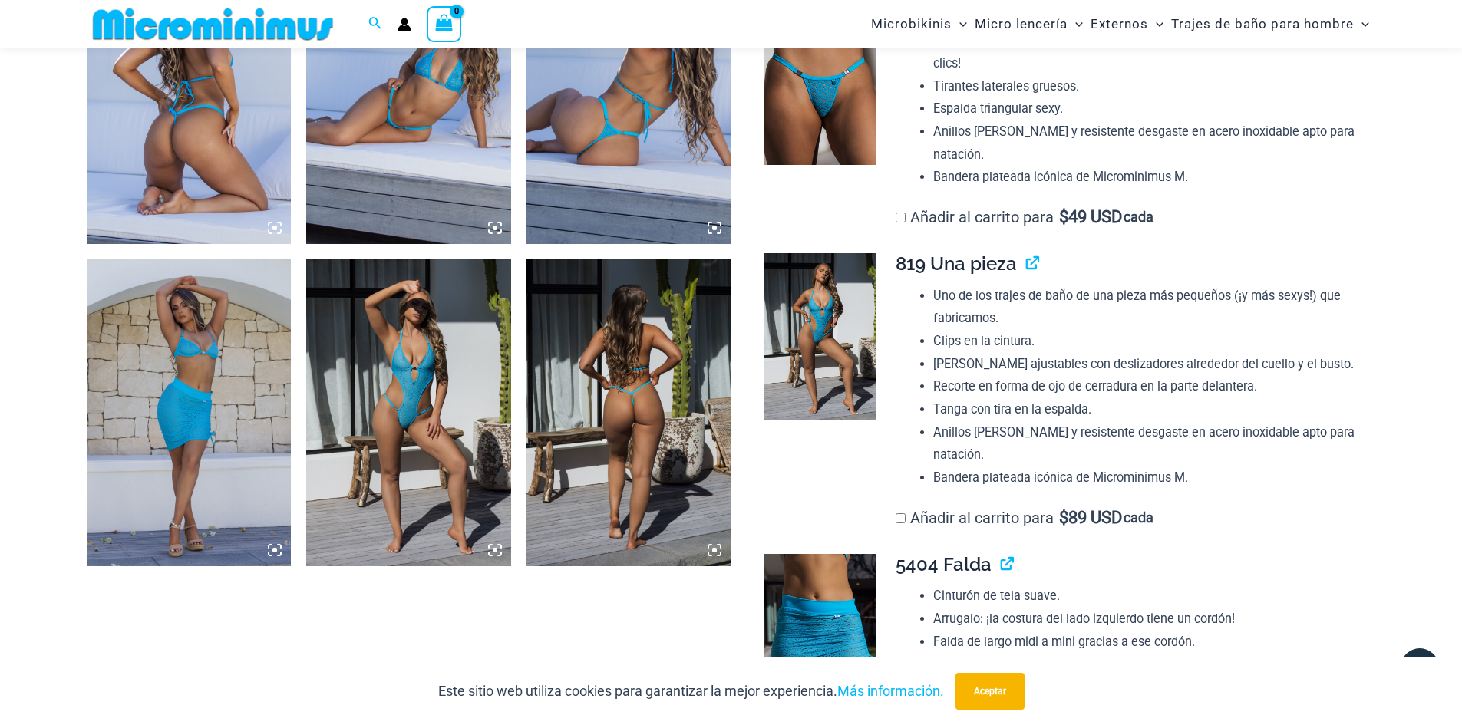
scroll to position [1111, 0]
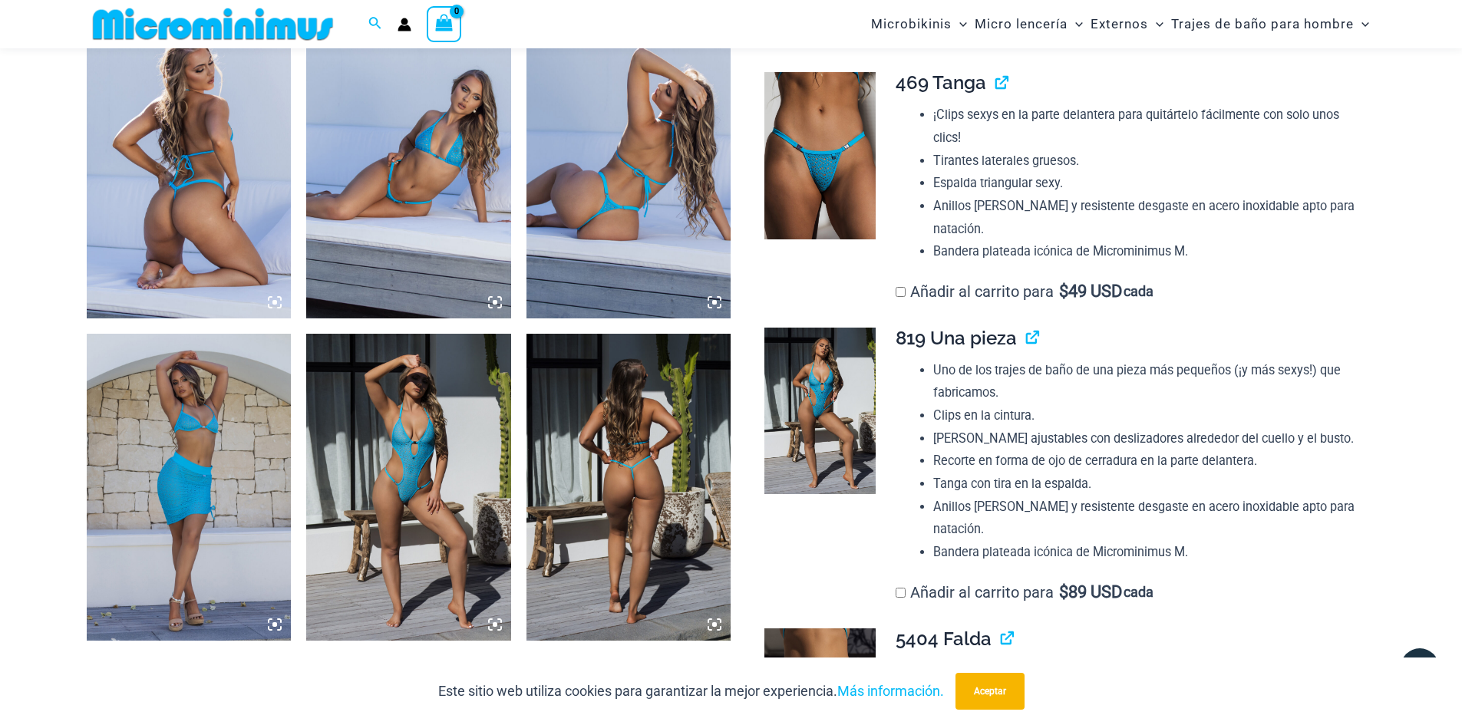
click at [718, 621] on icon at bounding box center [715, 625] width 14 height 14
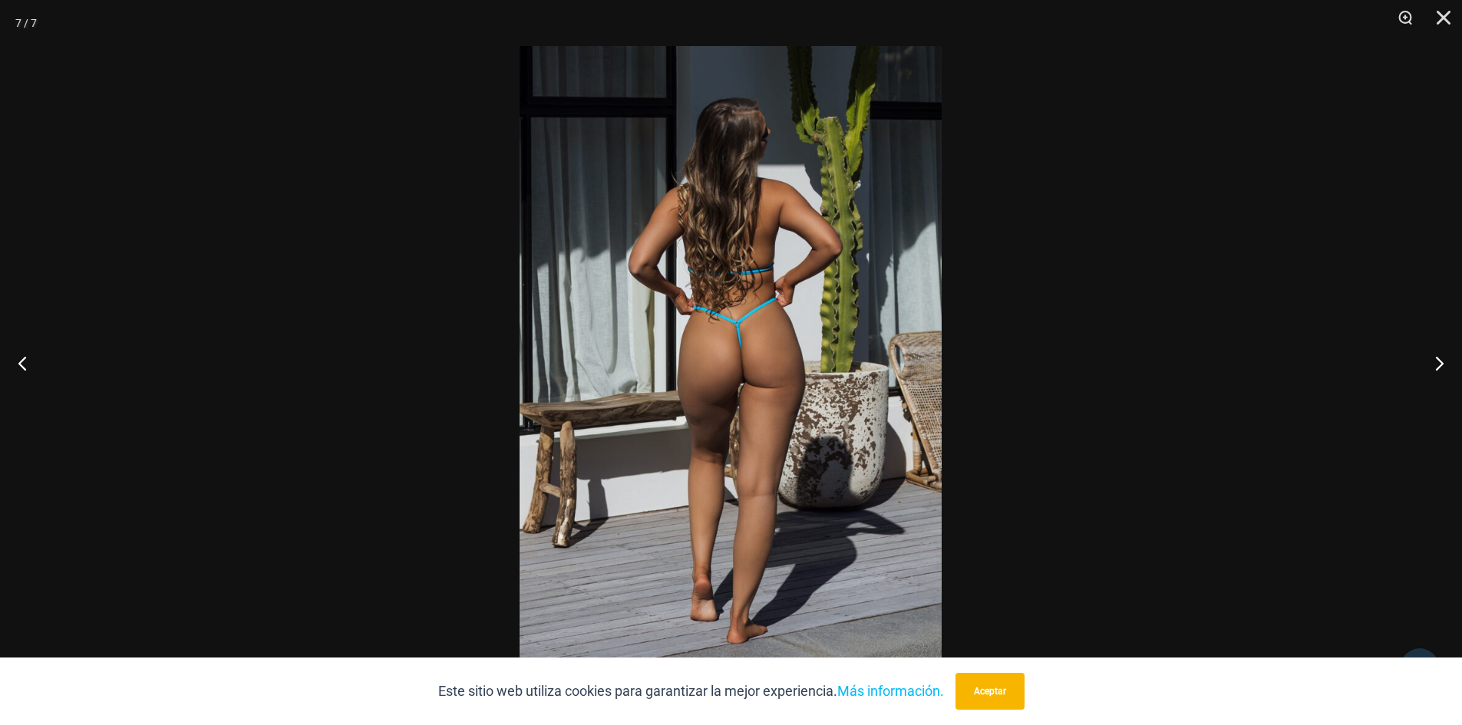
click at [718, 439] on img at bounding box center [731, 362] width 422 height 633
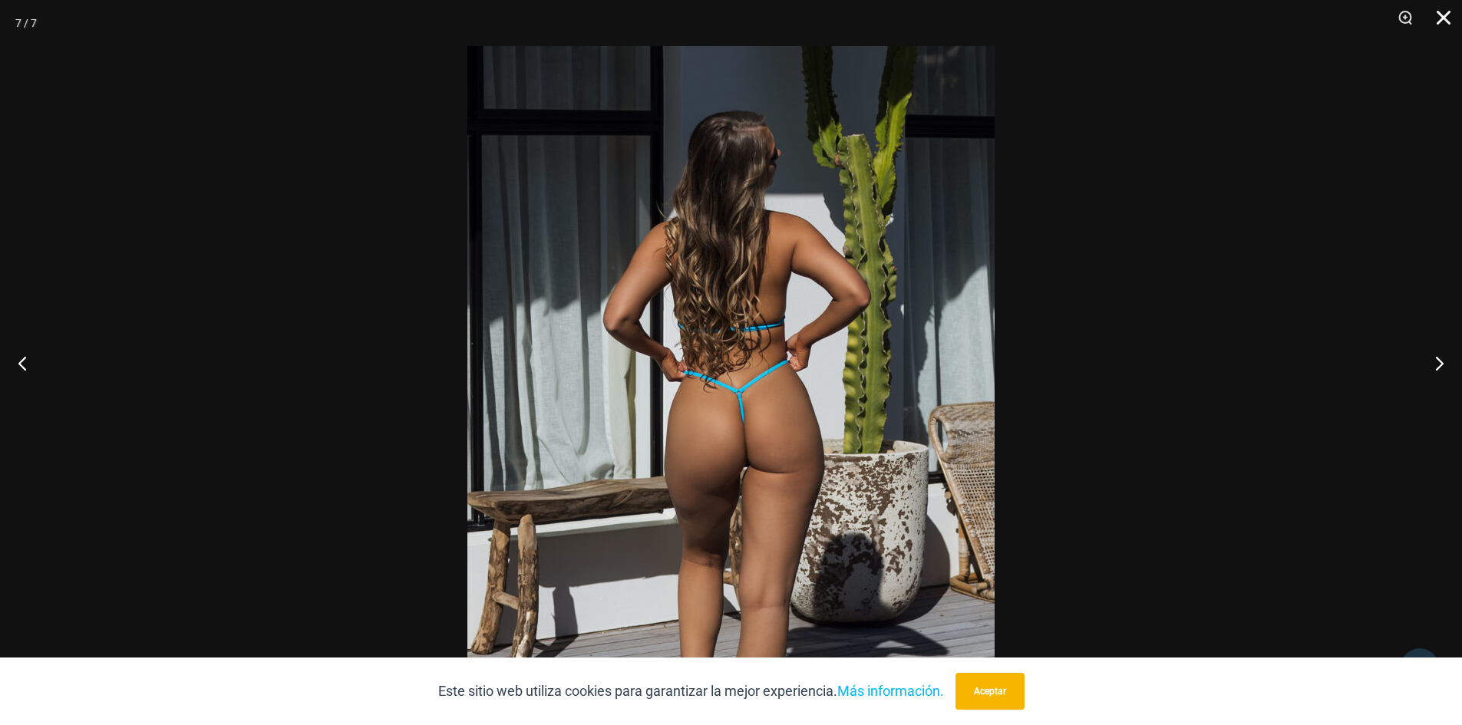
click at [1440, 16] on button "Cerca" at bounding box center [1438, 23] width 38 height 46
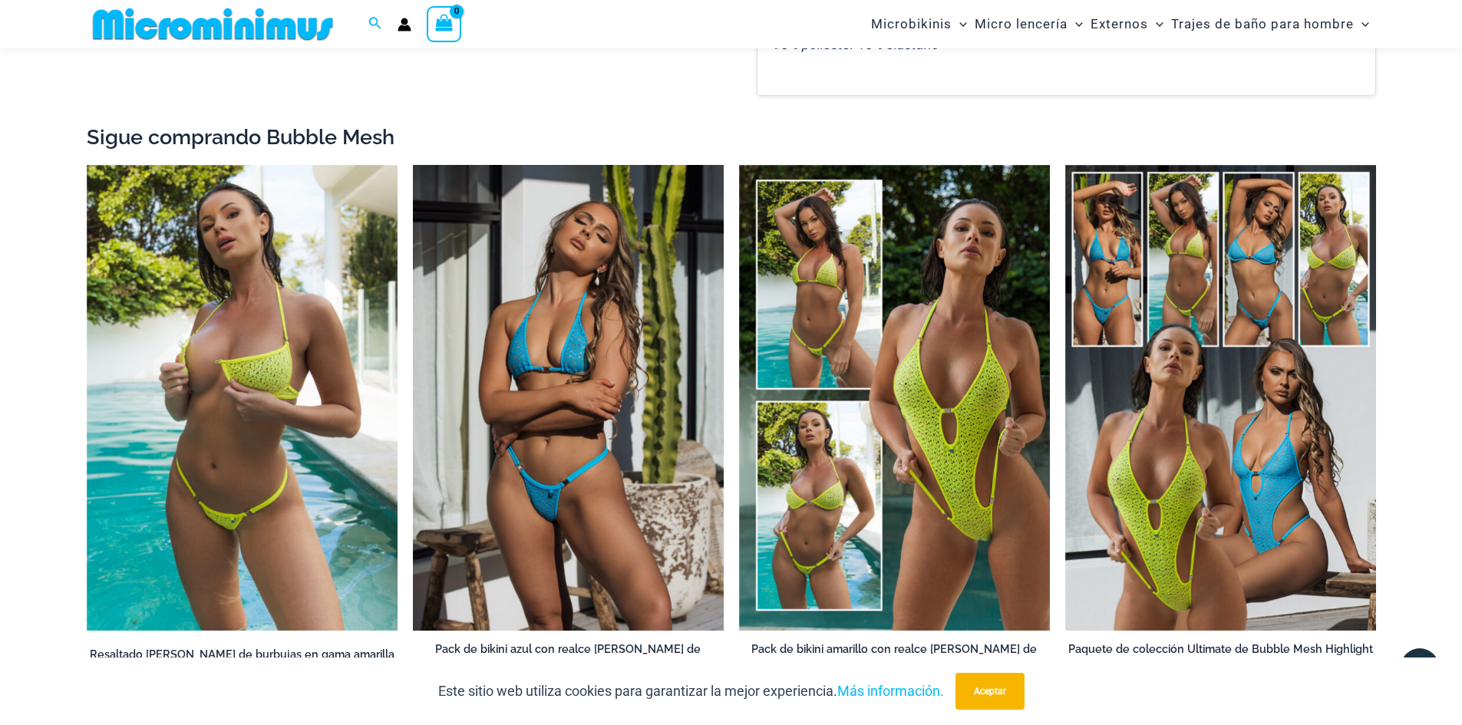
scroll to position [2646, 0]
